Goal: Information Seeking & Learning: Learn about a topic

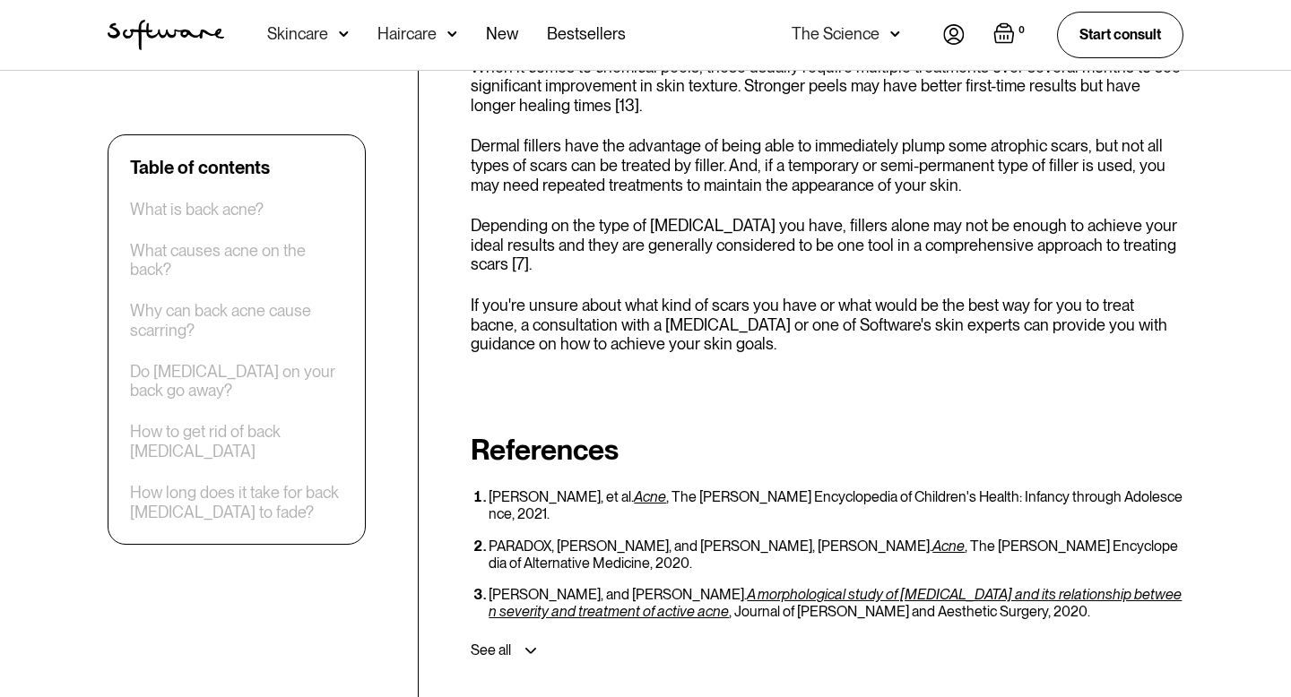
scroll to position [4096, 0]
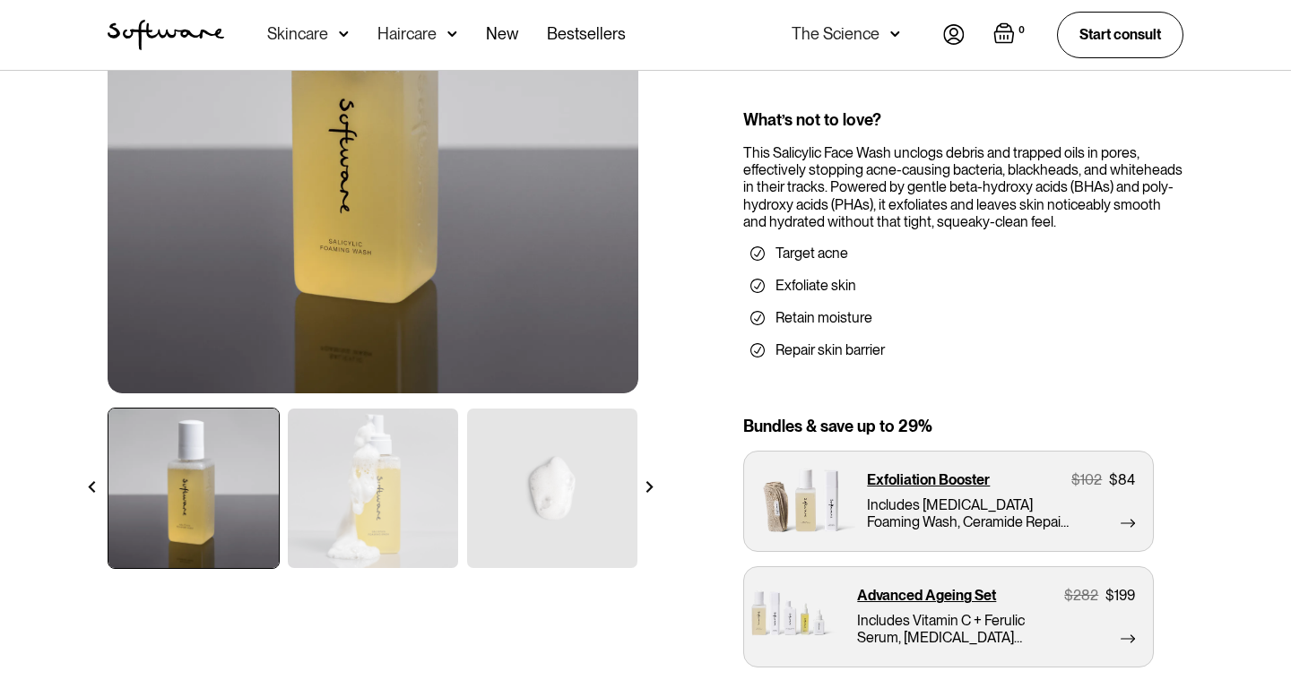
scroll to position [283, 0]
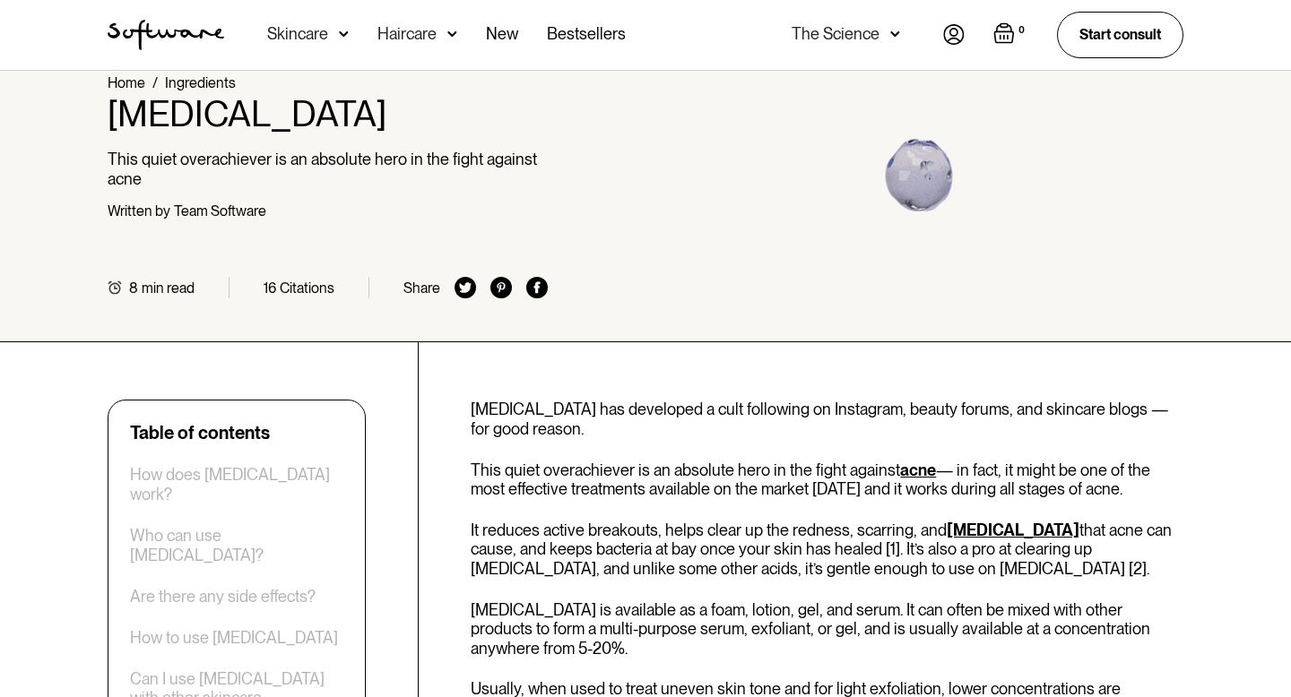
scroll to position [37, 0]
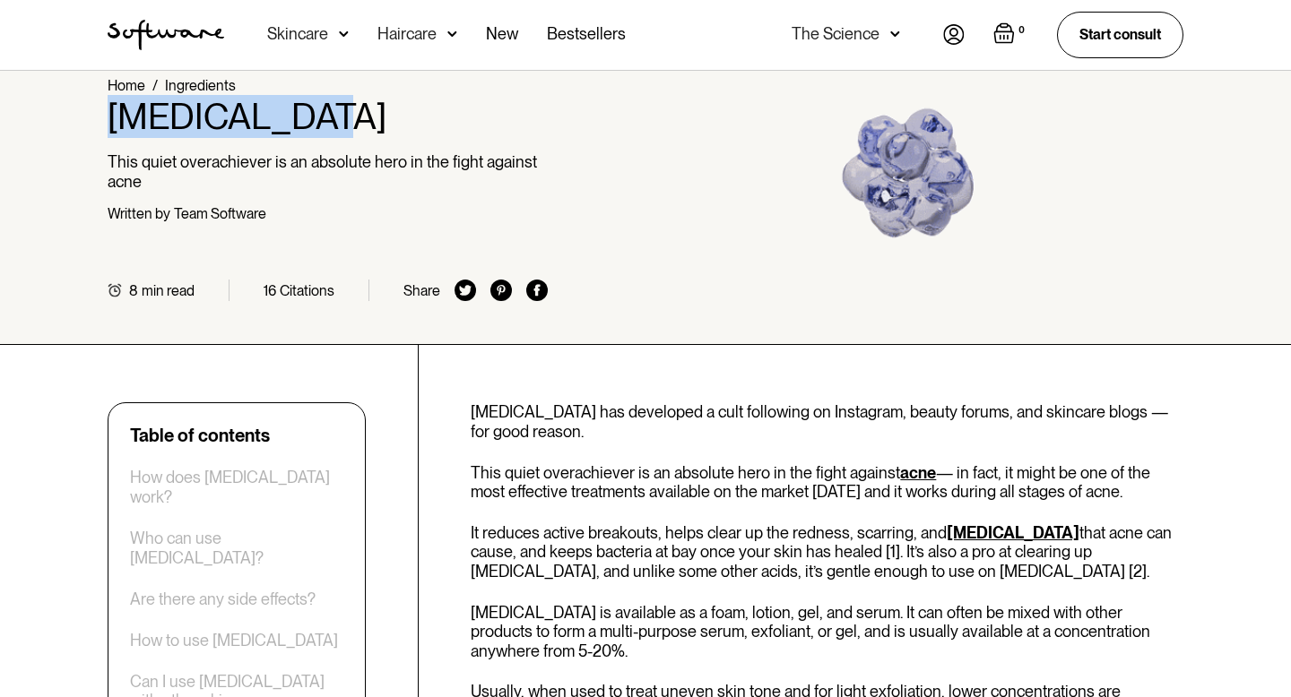
drag, startPoint x: 109, startPoint y: 113, endPoint x: 359, endPoint y: 113, distance: 249.2
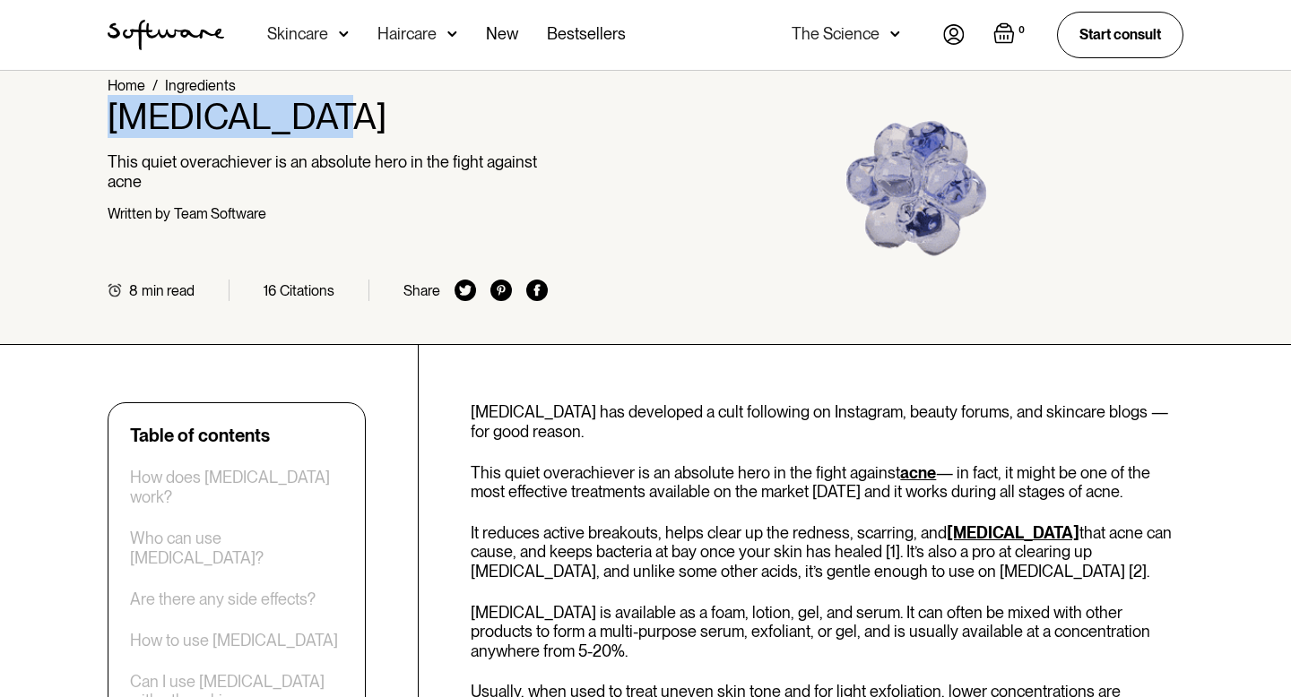
click at [359, 113] on h1 "[MEDICAL_DATA]" at bounding box center [328, 116] width 440 height 43
copy h1 "[MEDICAL_DATA]"
